Goal: Check status

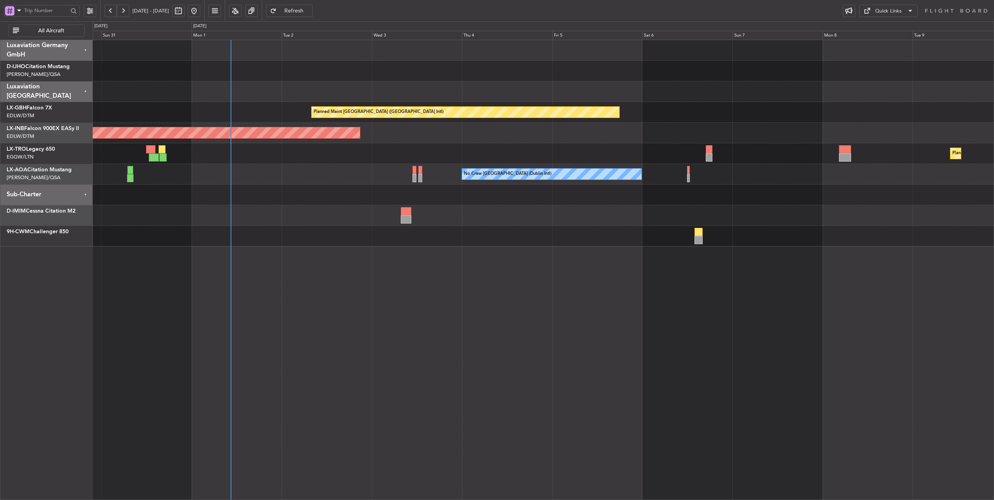
click at [310, 12] on span "Refresh" at bounding box center [294, 10] width 32 height 5
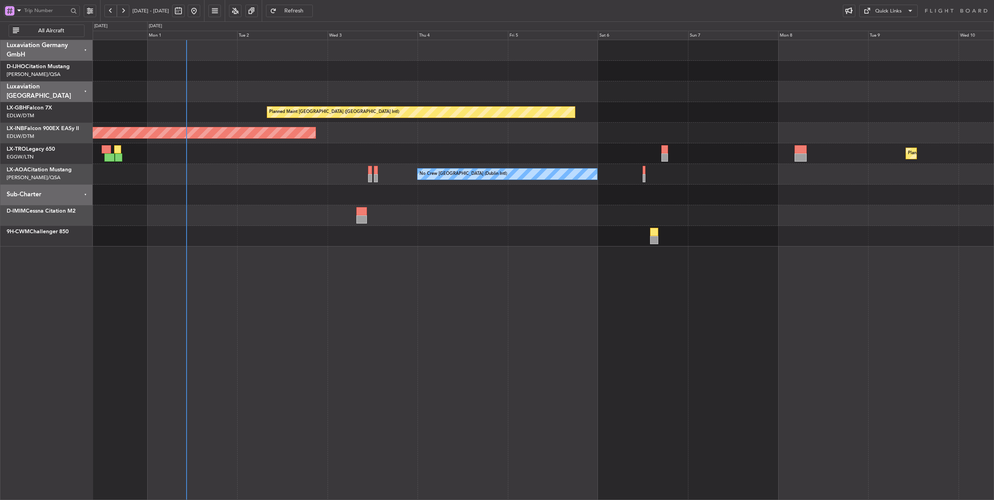
click at [538, 143] on div "Planned Maint [GEOGRAPHIC_DATA] ([GEOGRAPHIC_DATA] Intl) Unplanned Maint [GEOGR…" at bounding box center [543, 143] width 901 height 206
click at [109, 12] on button at bounding box center [110, 11] width 12 height 12
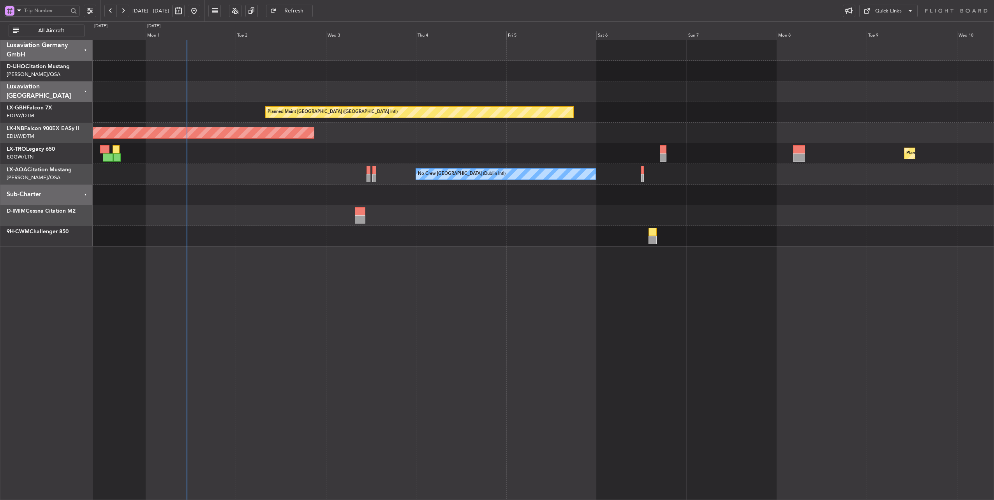
click at [109, 12] on button at bounding box center [110, 11] width 12 height 12
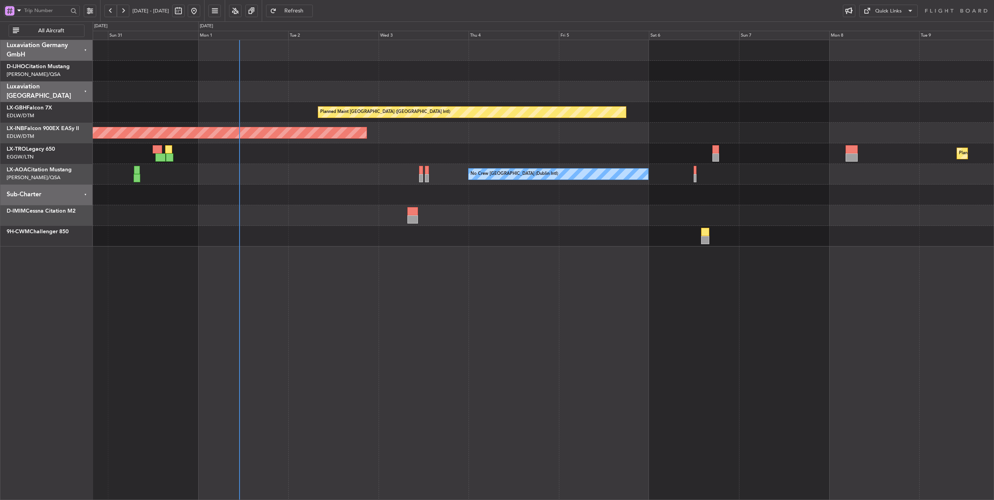
click at [281, 69] on div at bounding box center [543, 71] width 901 height 21
click at [303, 14] on button "Refresh" at bounding box center [289, 11] width 47 height 12
click at [307, 12] on span "Refresh" at bounding box center [294, 10] width 32 height 5
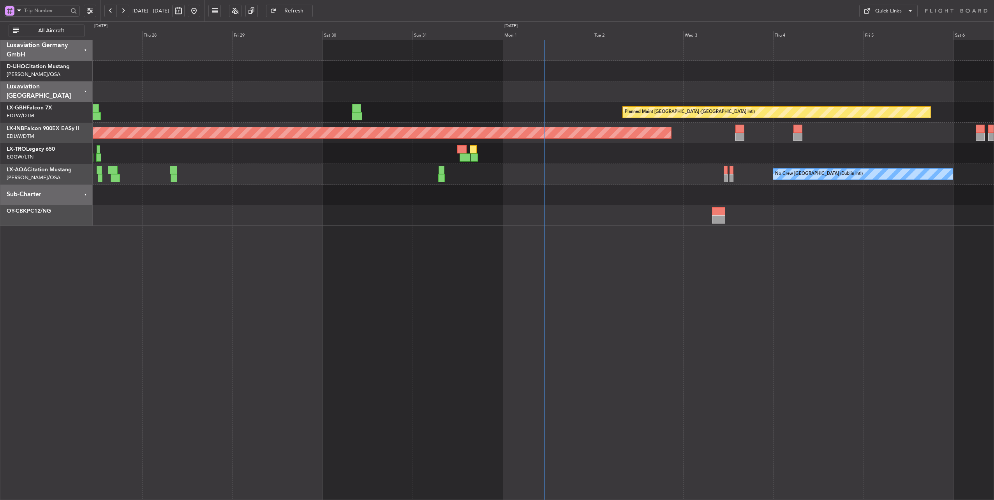
click at [112, 12] on button at bounding box center [110, 11] width 12 height 12
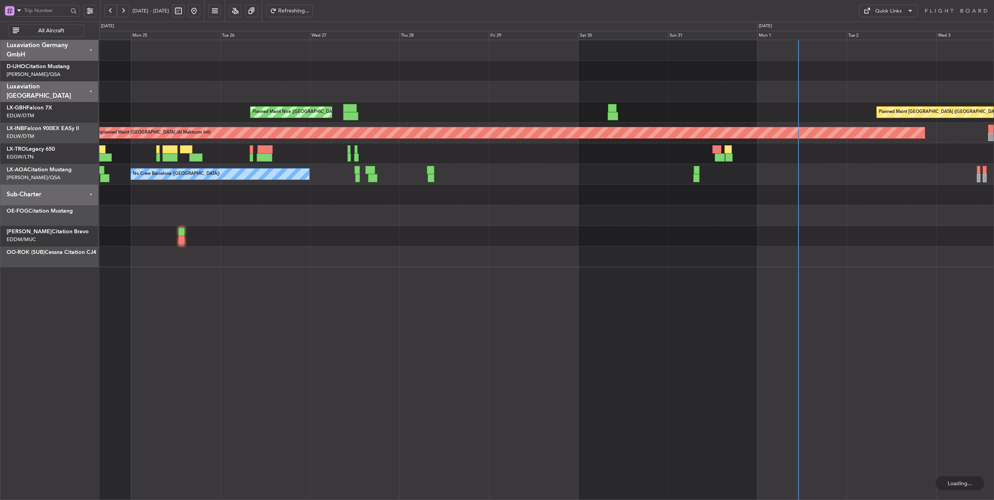
click at [112, 12] on button at bounding box center [110, 11] width 12 height 12
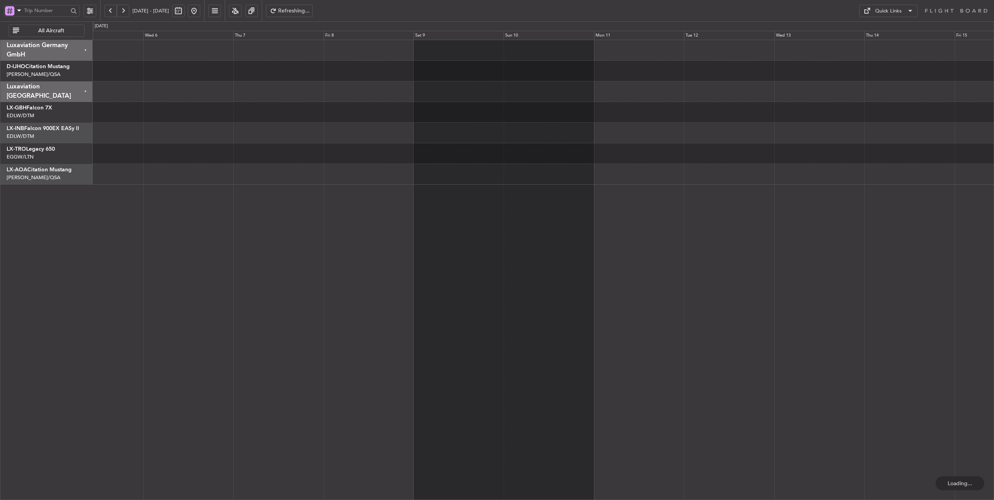
click at [112, 12] on button at bounding box center [110, 11] width 12 height 12
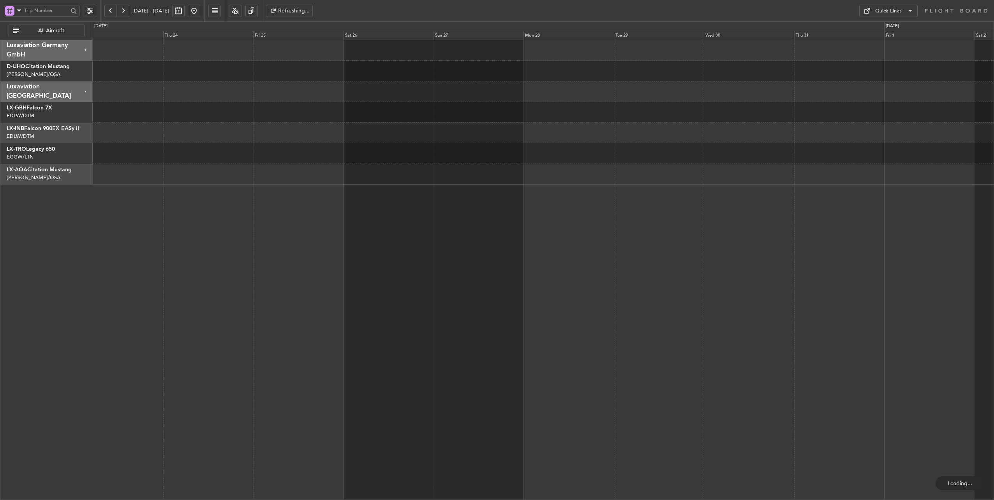
click at [112, 12] on button at bounding box center [110, 11] width 12 height 12
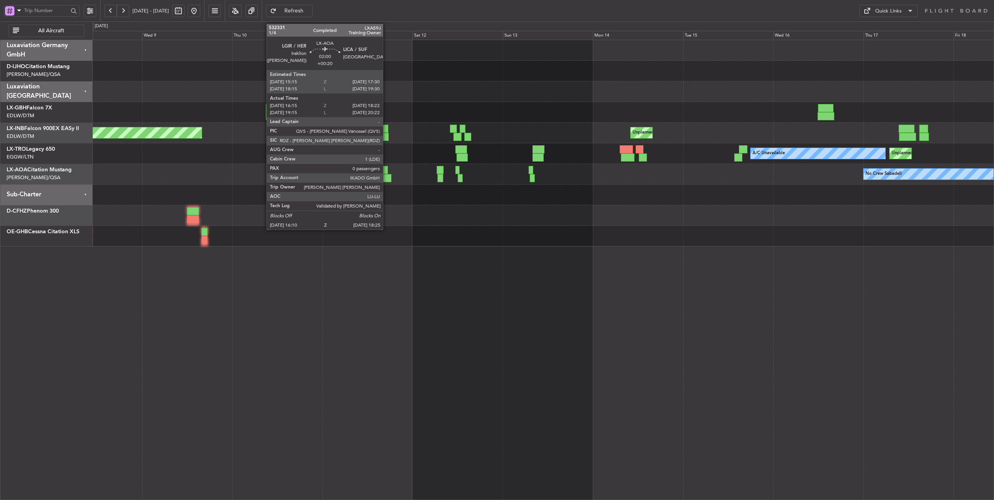
click at [387, 177] on div at bounding box center [387, 178] width 9 height 8
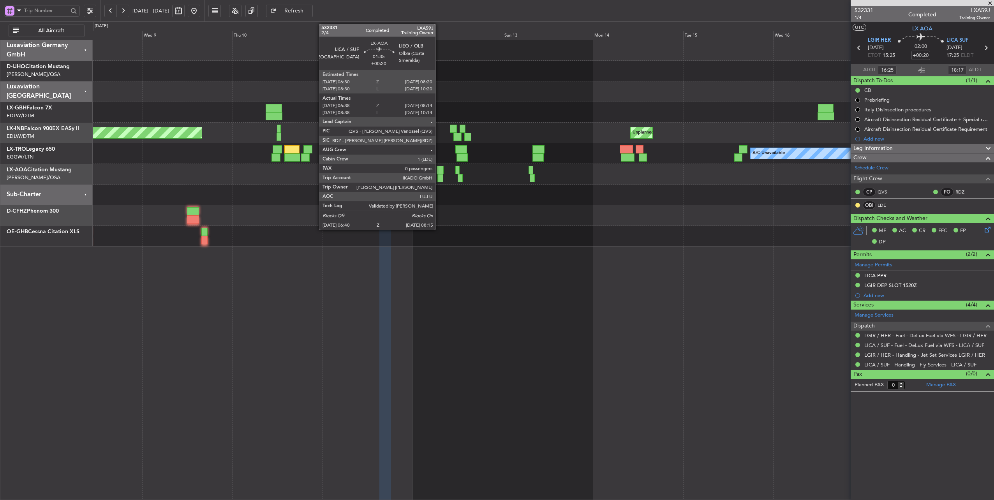
click at [439, 170] on div at bounding box center [439, 170] width 7 height 8
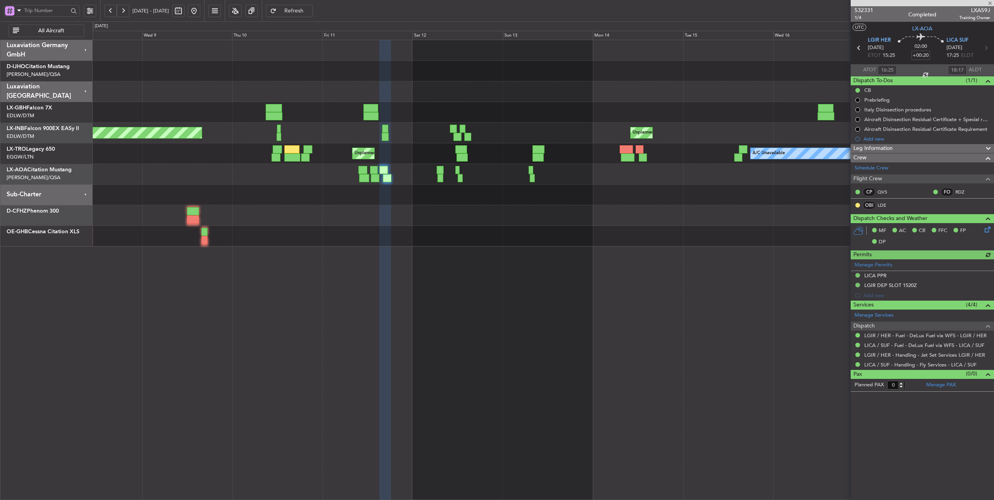
click at [200, 12] on button at bounding box center [194, 11] width 12 height 12
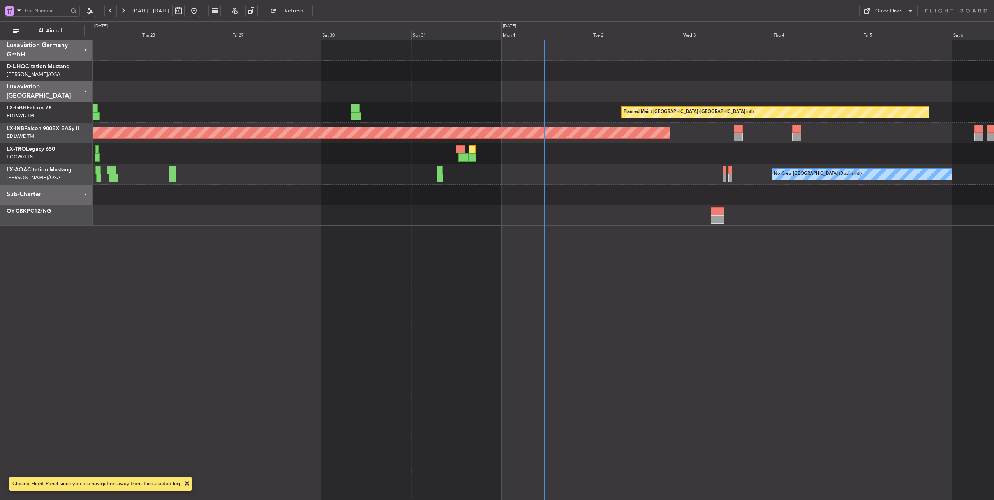
click at [638, 155] on div at bounding box center [543, 153] width 901 height 21
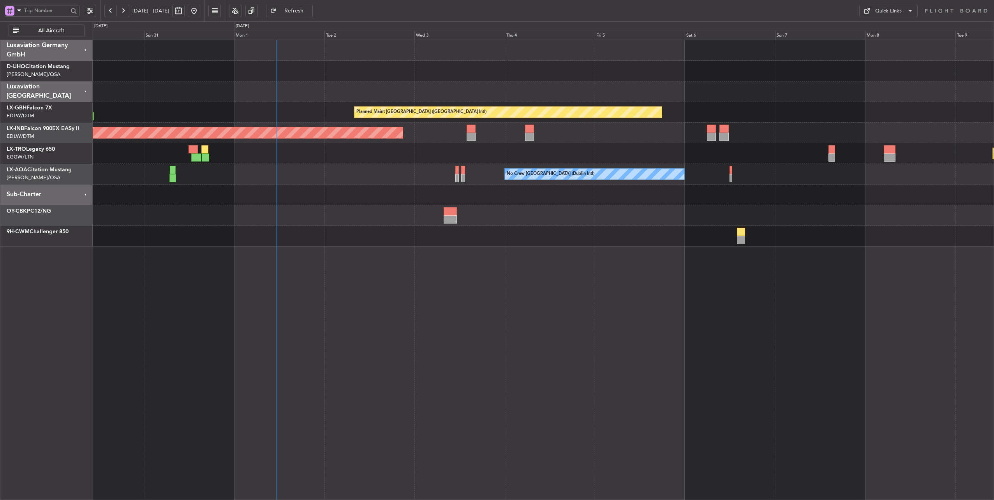
click at [311, 97] on div at bounding box center [543, 91] width 901 height 21
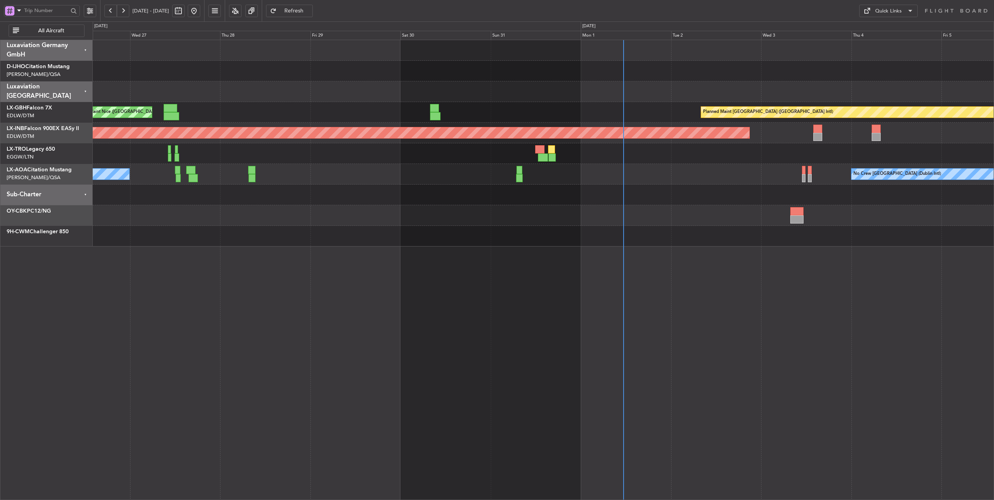
click at [550, 123] on div "Planned Maint [GEOGRAPHIC_DATA] ([GEOGRAPHIC_DATA] Intl) [GEOGRAPHIC_DATA] ([GE…" at bounding box center [543, 143] width 901 height 206
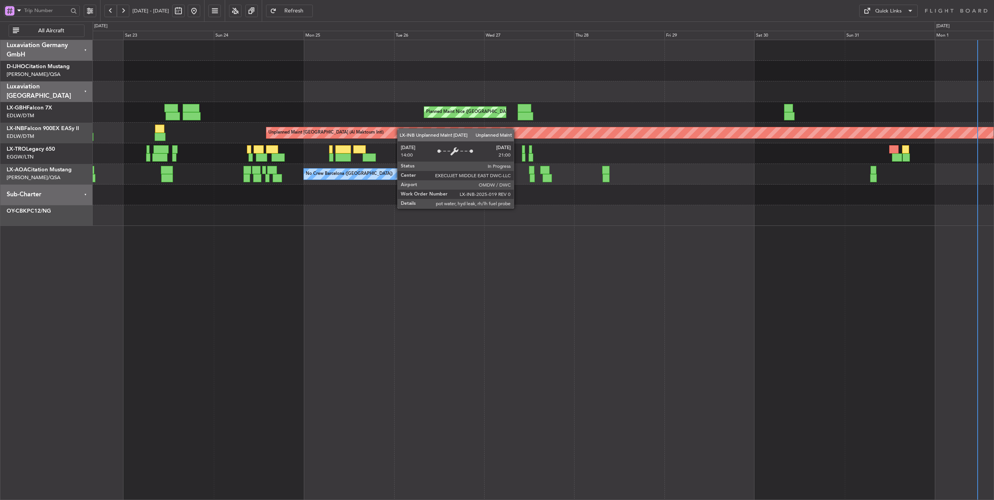
click at [523, 136] on div "Planned Maint Nice ([GEOGRAPHIC_DATA]) [GEOGRAPHIC_DATA] ([GEOGRAPHIC_DATA]) Pl…" at bounding box center [543, 133] width 901 height 186
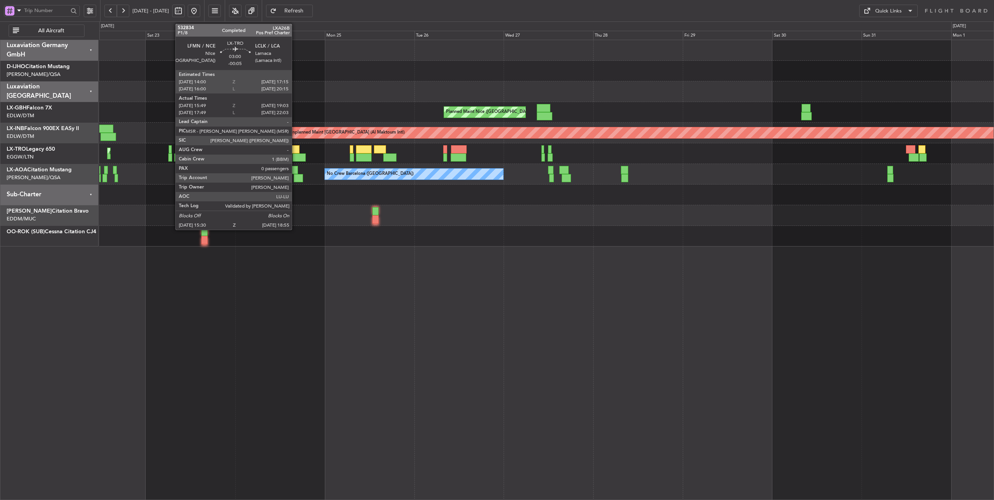
click at [295, 155] on div at bounding box center [298, 157] width 13 height 8
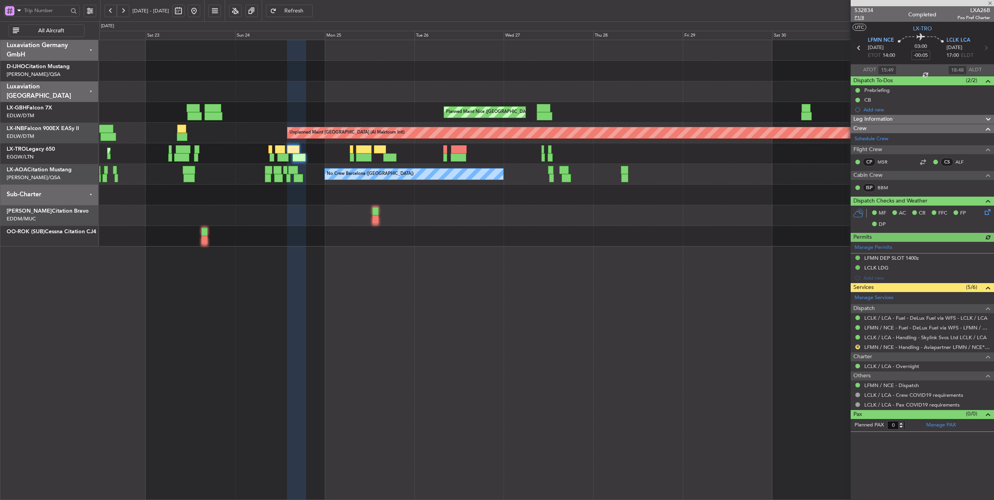
click at [859, 16] on span "P1/8" at bounding box center [863, 17] width 19 height 7
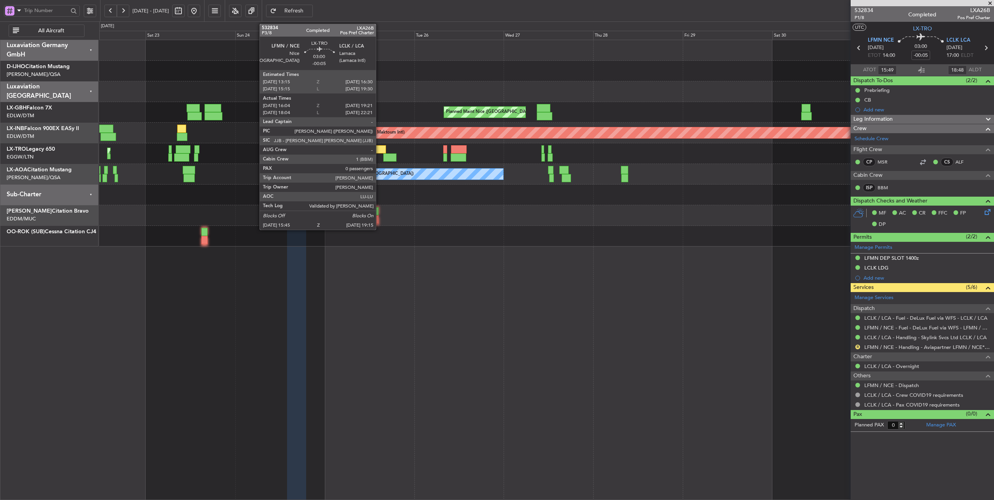
click at [380, 148] on div at bounding box center [380, 149] width 12 height 8
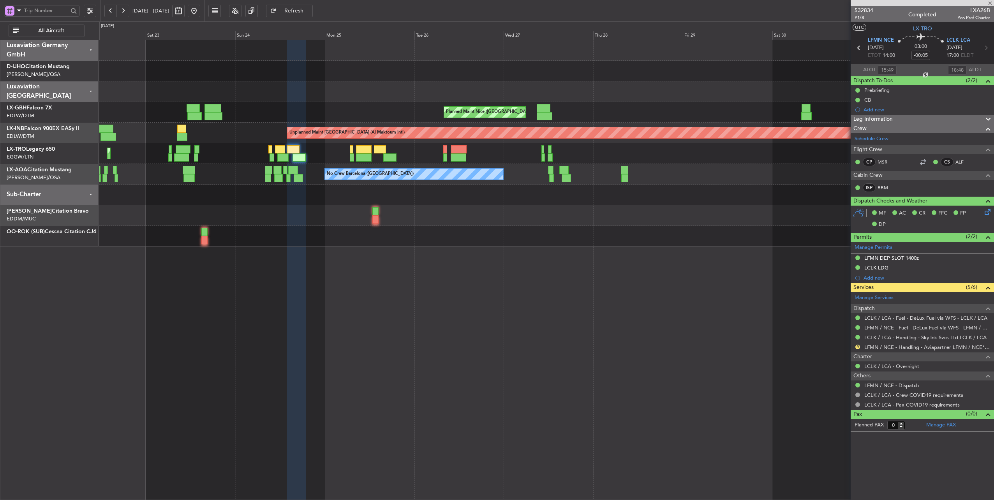
type input "16:04"
type input "19:06"
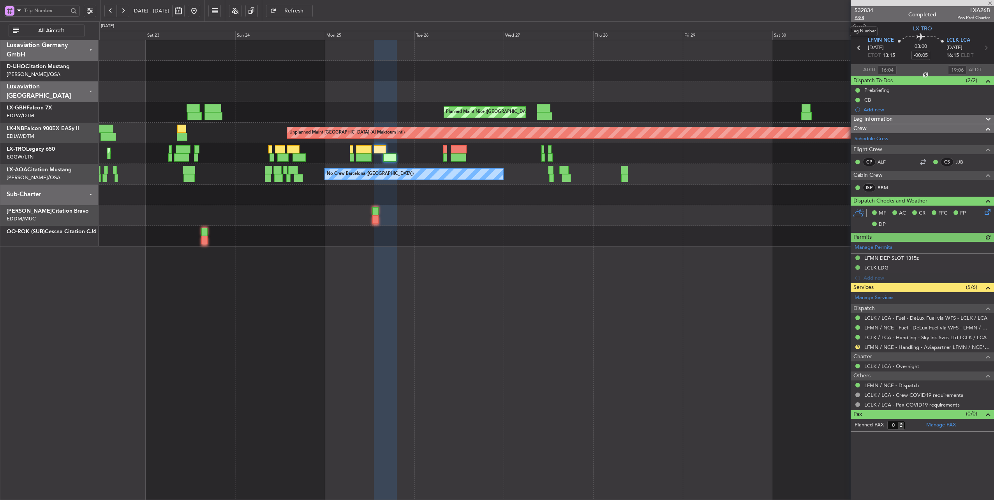
click at [860, 18] on span "P3/8" at bounding box center [863, 17] width 19 height 7
